Goal: Entertainment & Leisure: Consume media (video, audio)

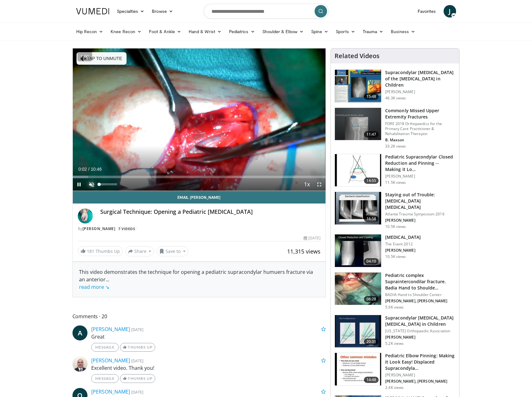
click at [93, 185] on span "Video Player" at bounding box center [91, 184] width 13 height 13
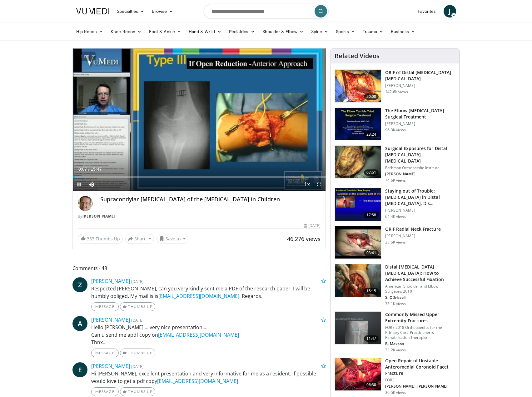
click at [0, 0] on button "+" at bounding box center [0, 0] width 0 height 0
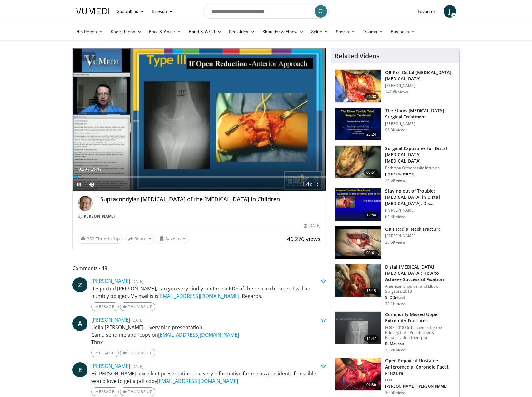
click at [0, 0] on button "−" at bounding box center [0, 0] width 0 height 0
click at [76, 183] on span "Video Player" at bounding box center [79, 184] width 13 height 13
click at [83, 177] on div "Loaded : 17.91% 01:48 00:39" at bounding box center [199, 177] width 253 height 3
drag, startPoint x: 60, startPoint y: 48, endPoint x: 63, endPoint y: 46, distance: 3.6
